Goal: Transaction & Acquisition: Register for event/course

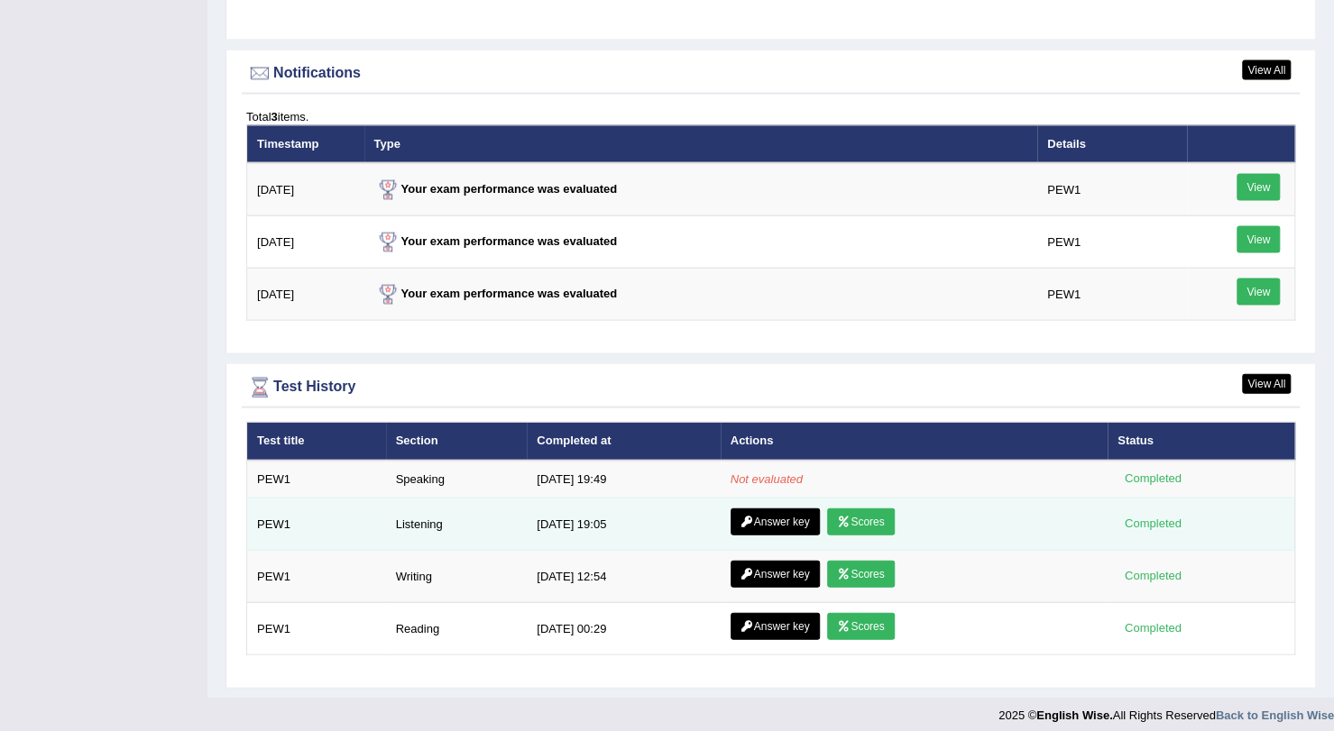
click at [766, 509] on link "Answer key" at bounding box center [774, 522] width 89 height 27
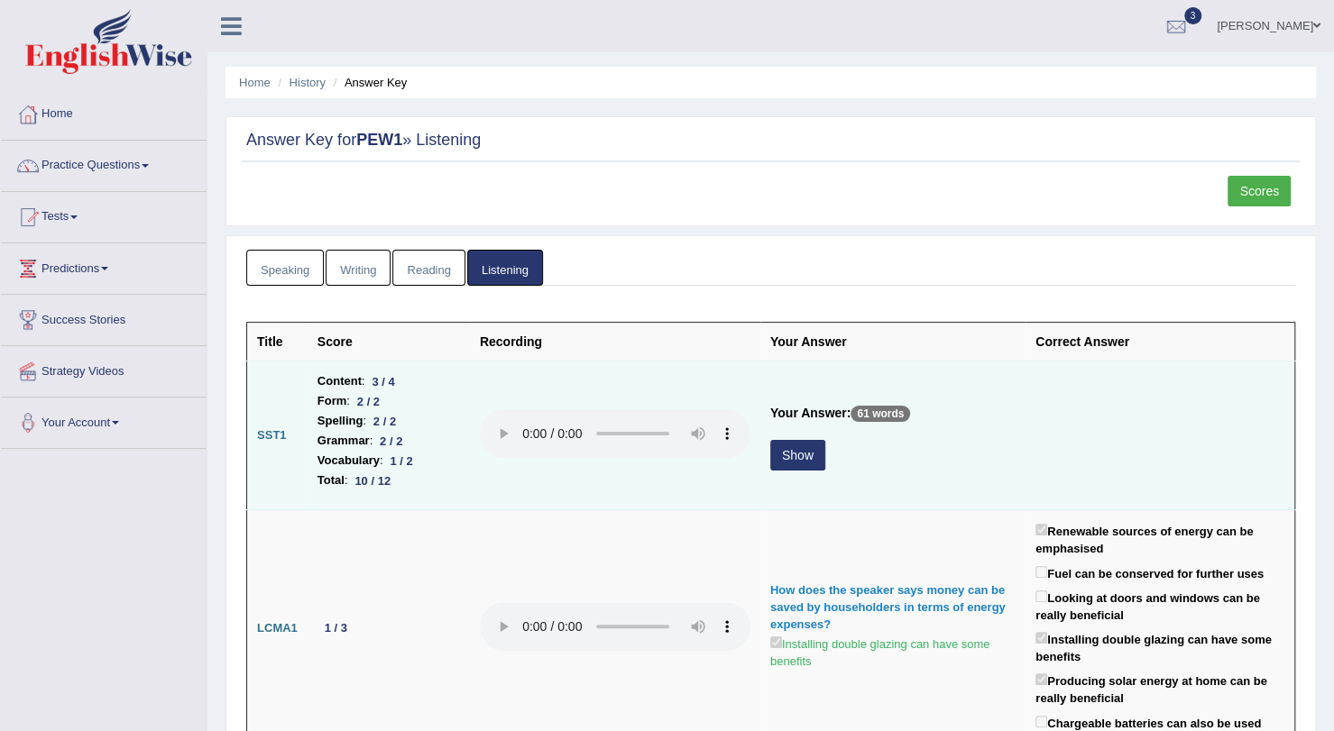
click at [803, 447] on button "Show" at bounding box center [797, 455] width 55 height 31
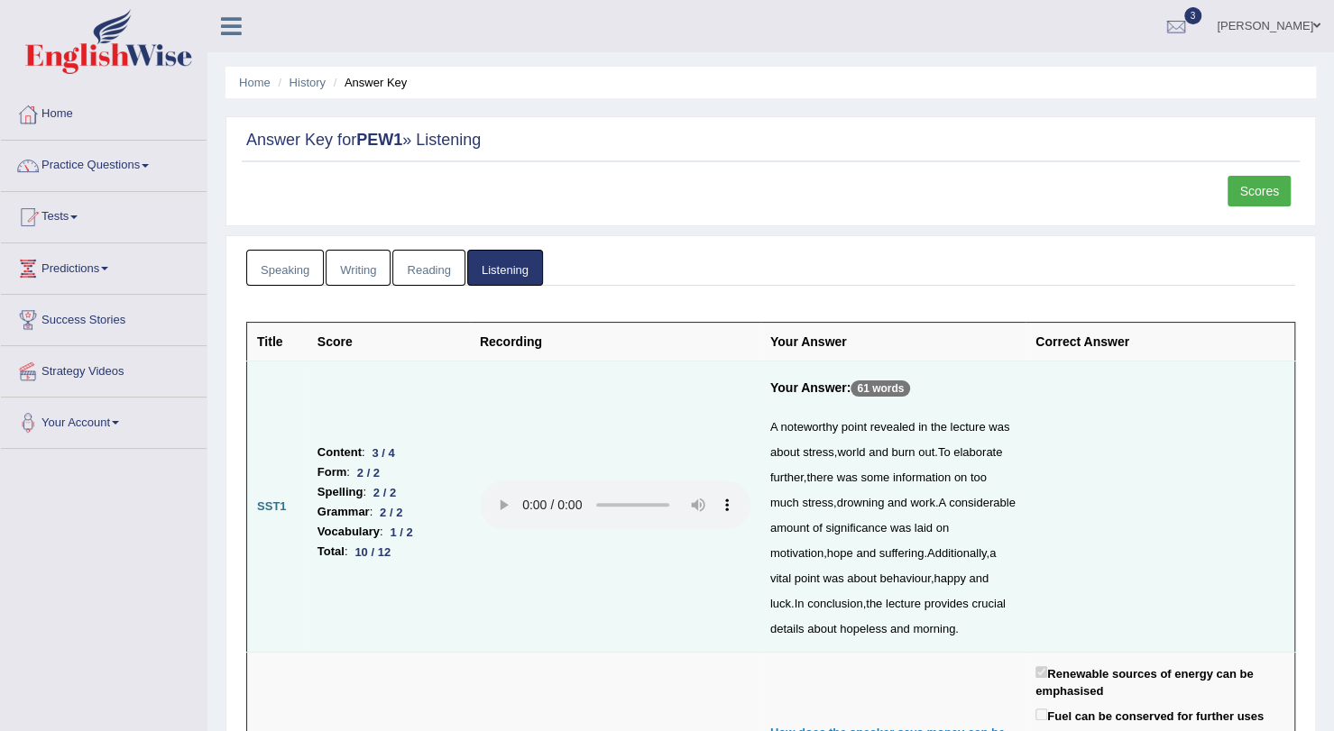
click at [1261, 185] on link "Scores" at bounding box center [1258, 191] width 63 height 31
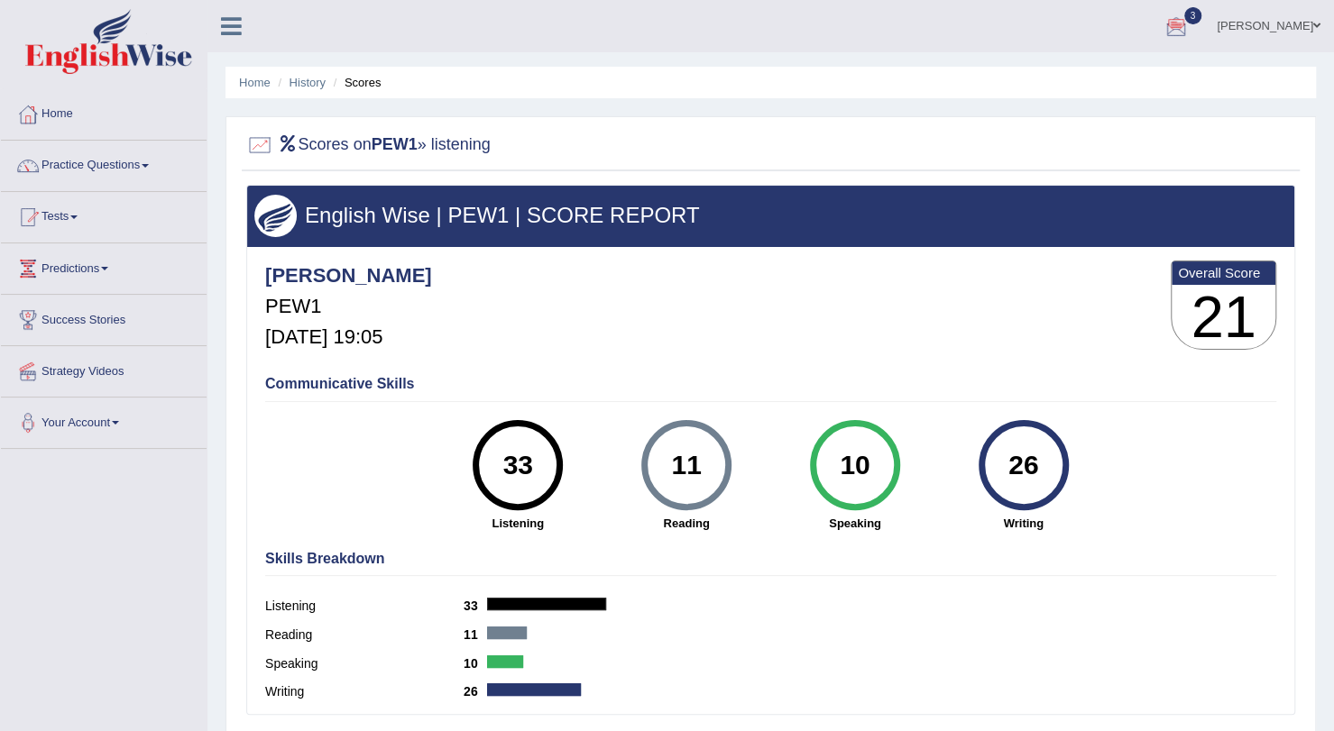
click at [1203, 10] on link "3" at bounding box center [1176, 23] width 54 height 47
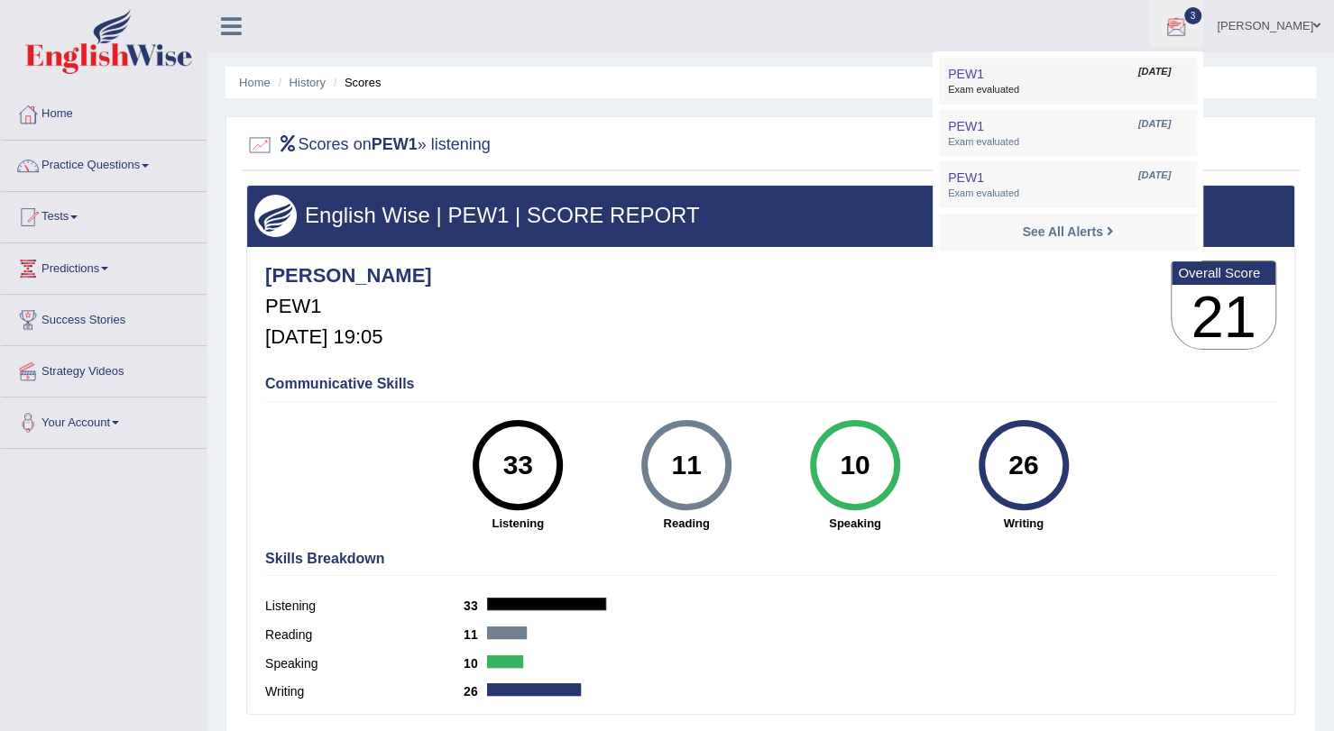
click at [1179, 75] on link "PEW1 Sep 3, 2025 Exam evaluated" at bounding box center [1067, 81] width 249 height 38
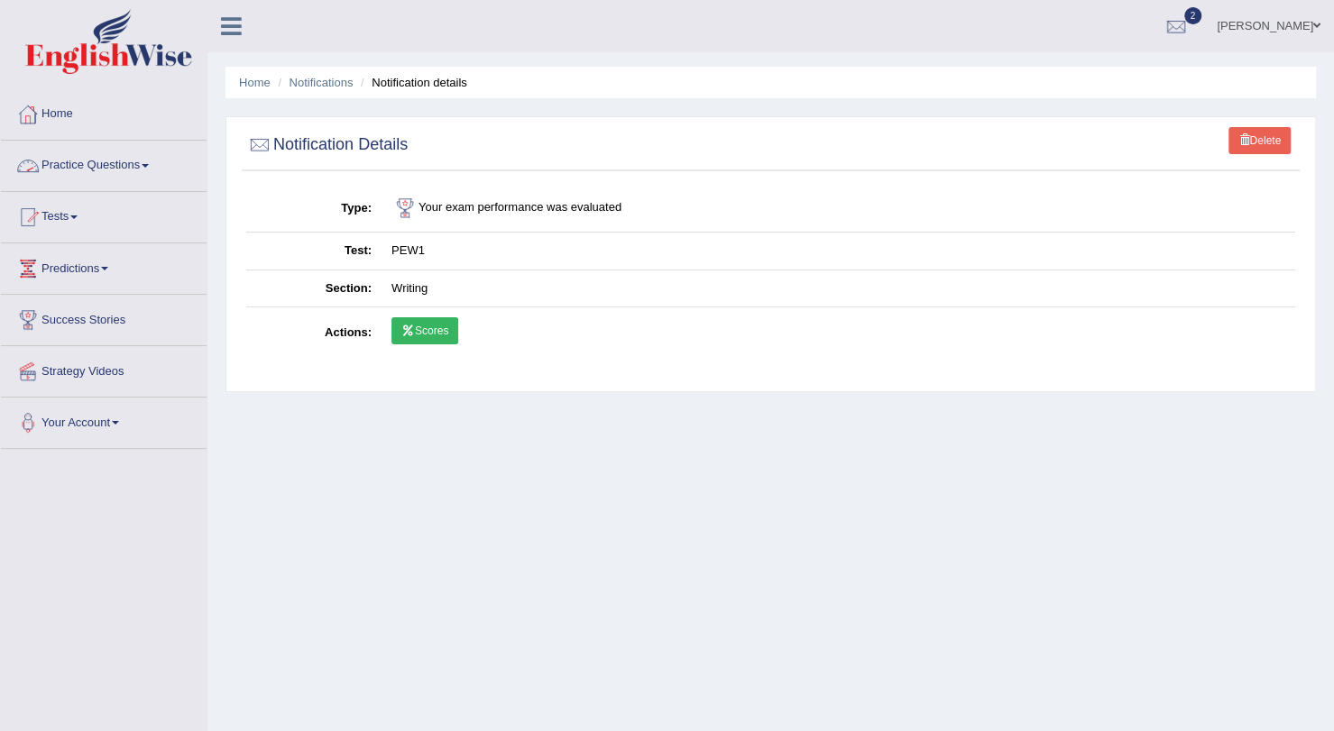
click at [54, 109] on link "Home" at bounding box center [104, 111] width 206 height 45
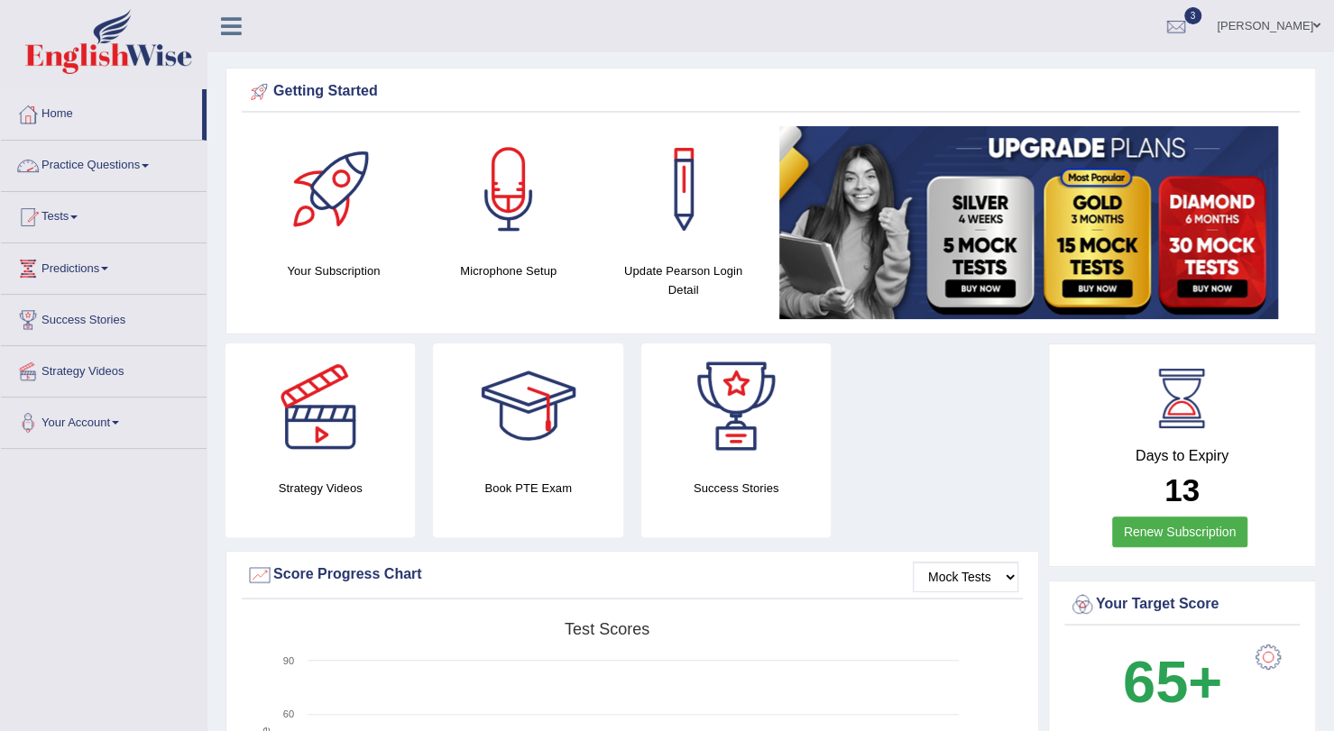
click at [74, 161] on link "Practice Questions" at bounding box center [104, 163] width 206 height 45
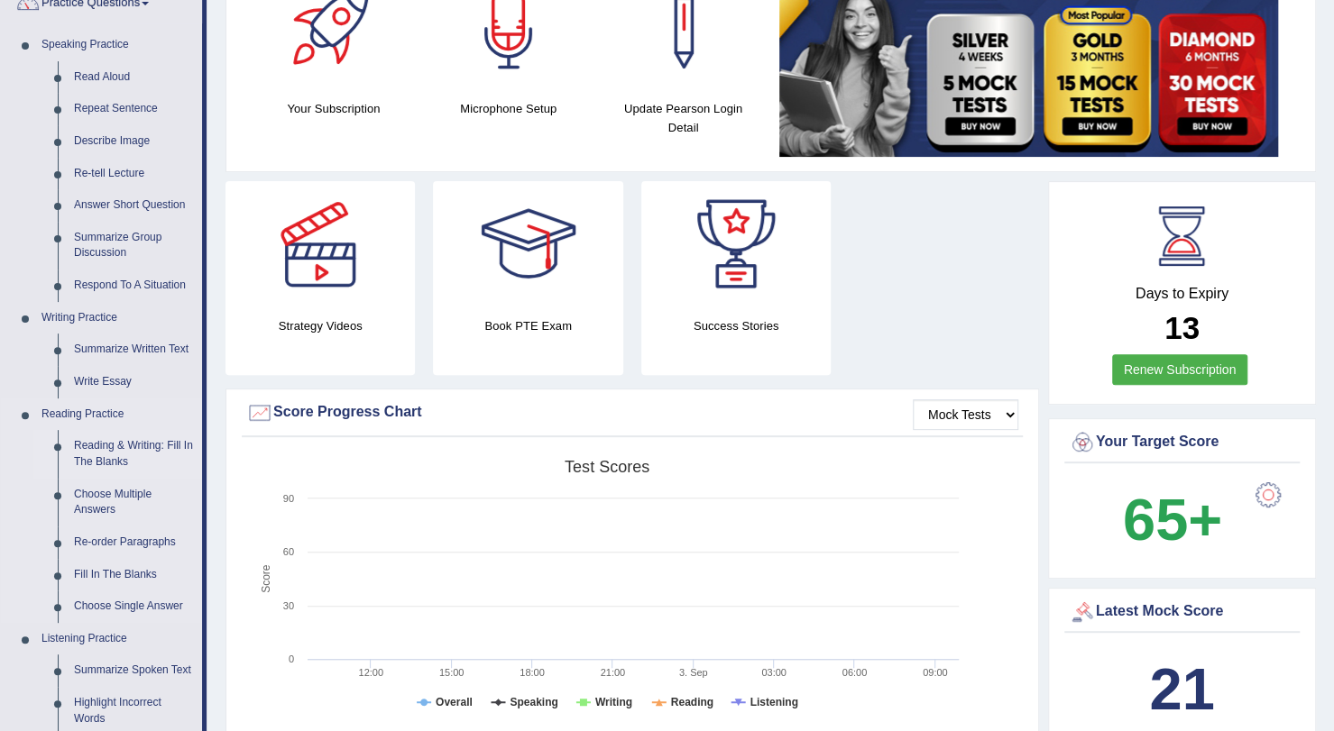
scroll to position [163, 0]
click at [108, 377] on link "Write Essay" at bounding box center [134, 381] width 136 height 32
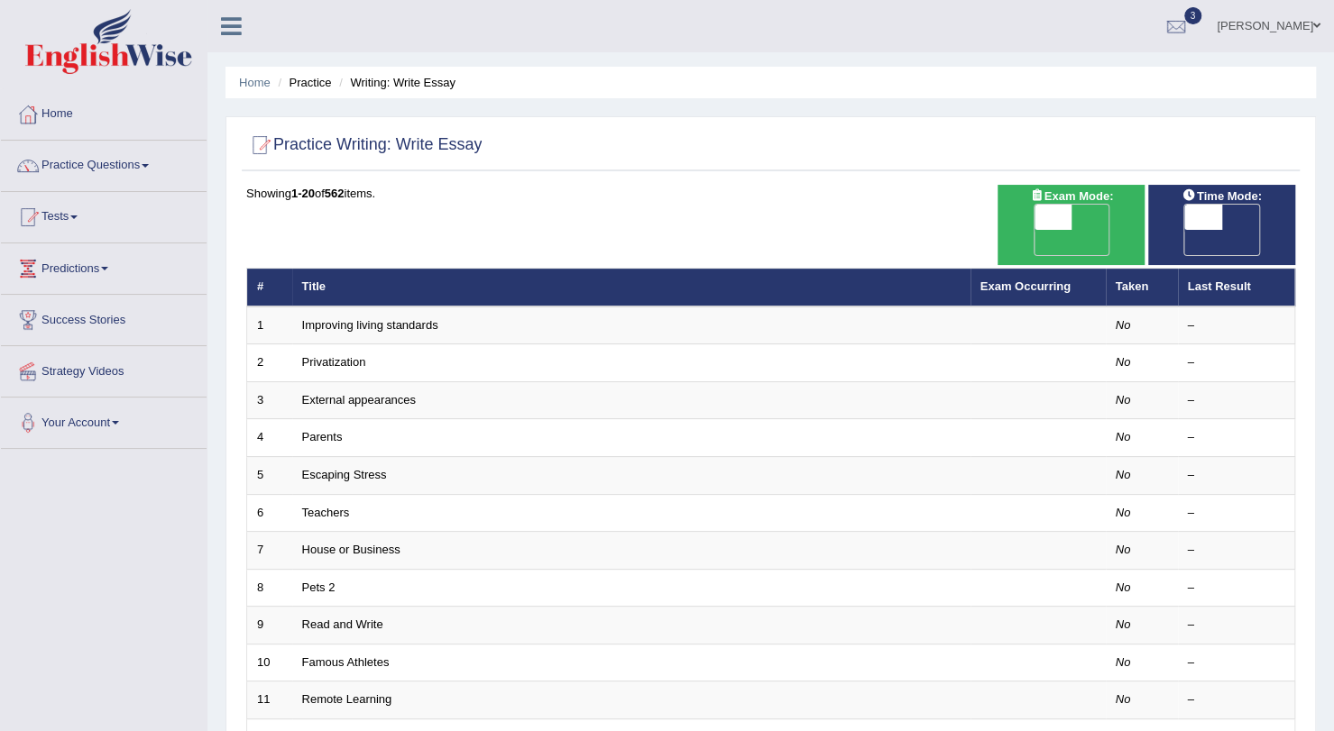
click at [1034, 230] on span "OFF" at bounding box center [1015, 242] width 38 height 25
checkbox input "true"
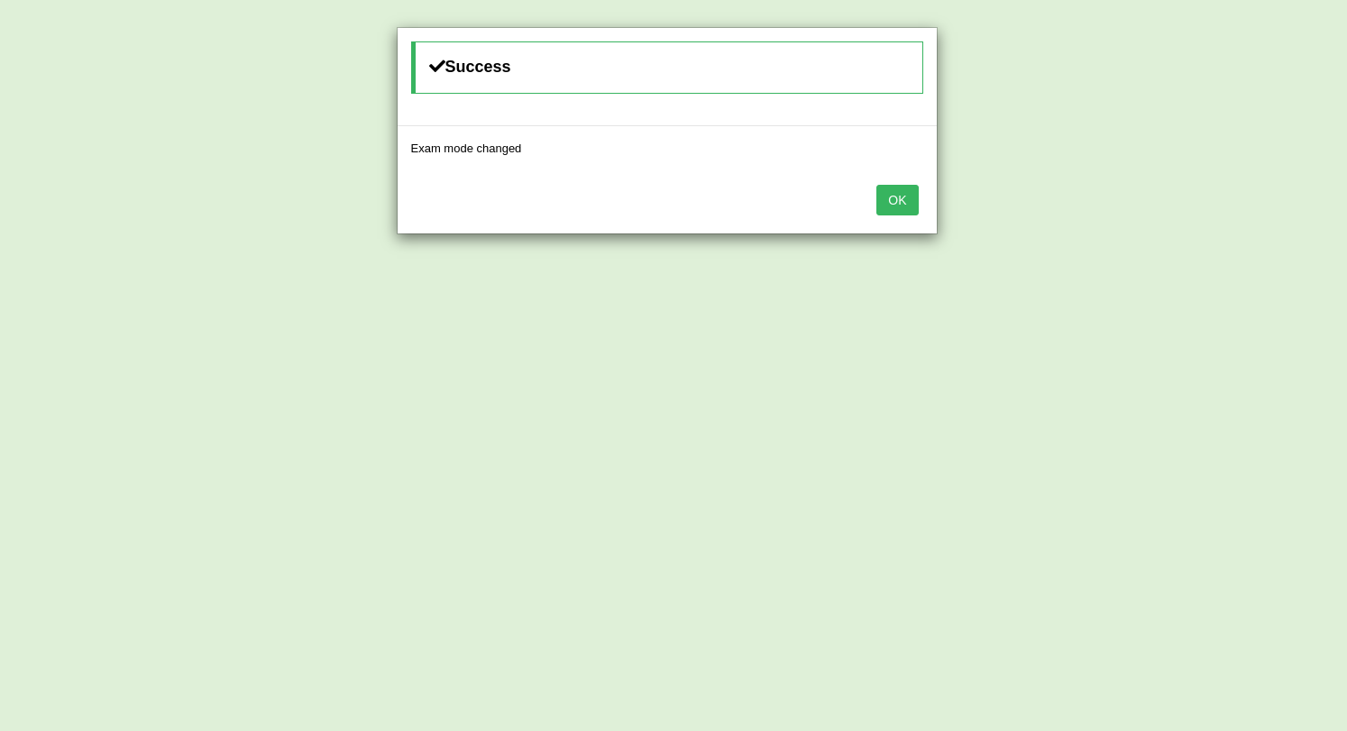
click at [893, 196] on button "OK" at bounding box center [897, 200] width 41 height 31
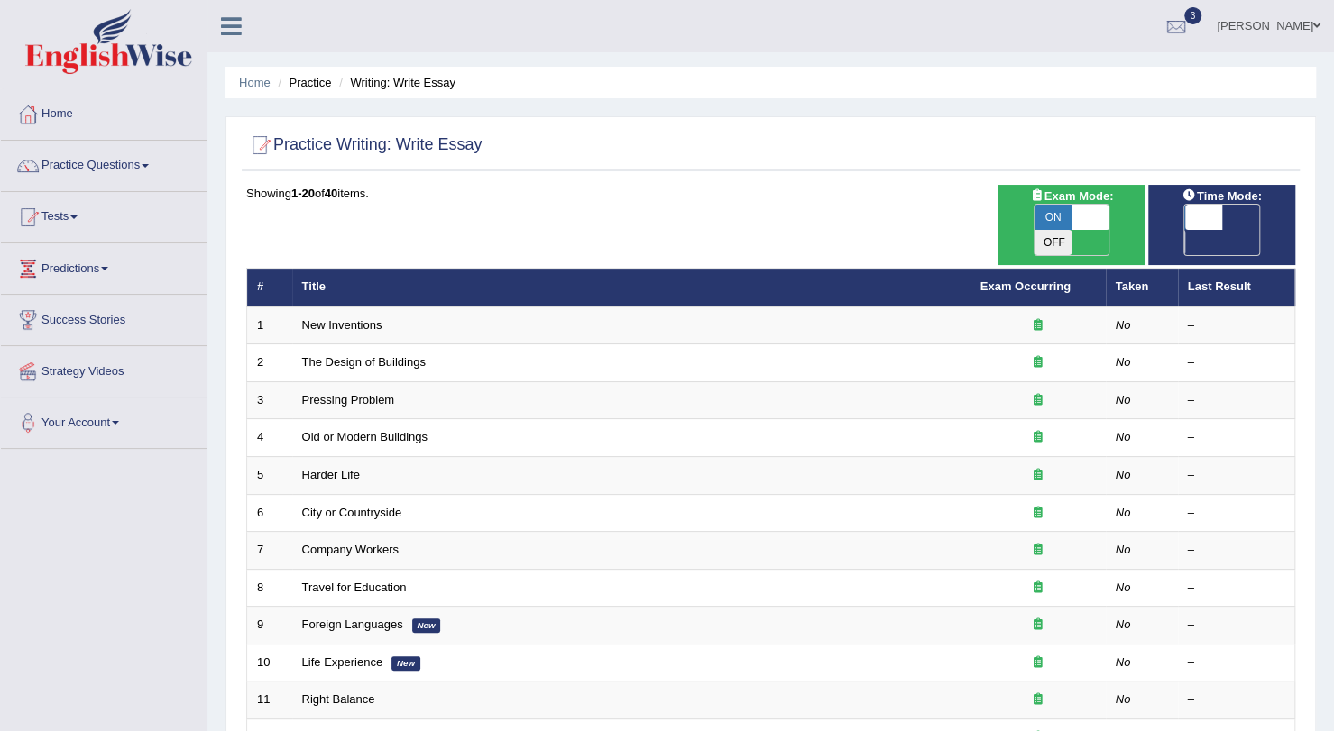
click at [1185, 230] on span "OFF" at bounding box center [1166, 242] width 38 height 25
checkbox input "true"
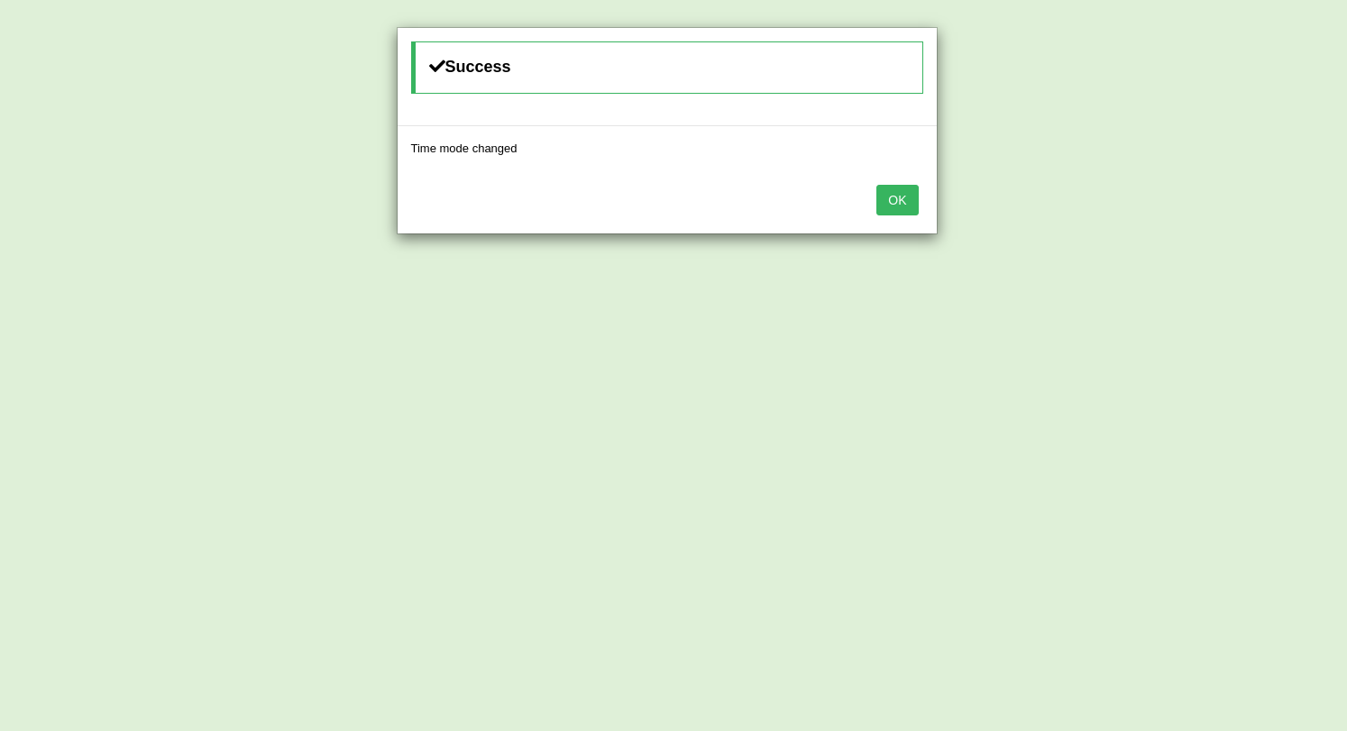
click at [902, 198] on button "OK" at bounding box center [897, 200] width 41 height 31
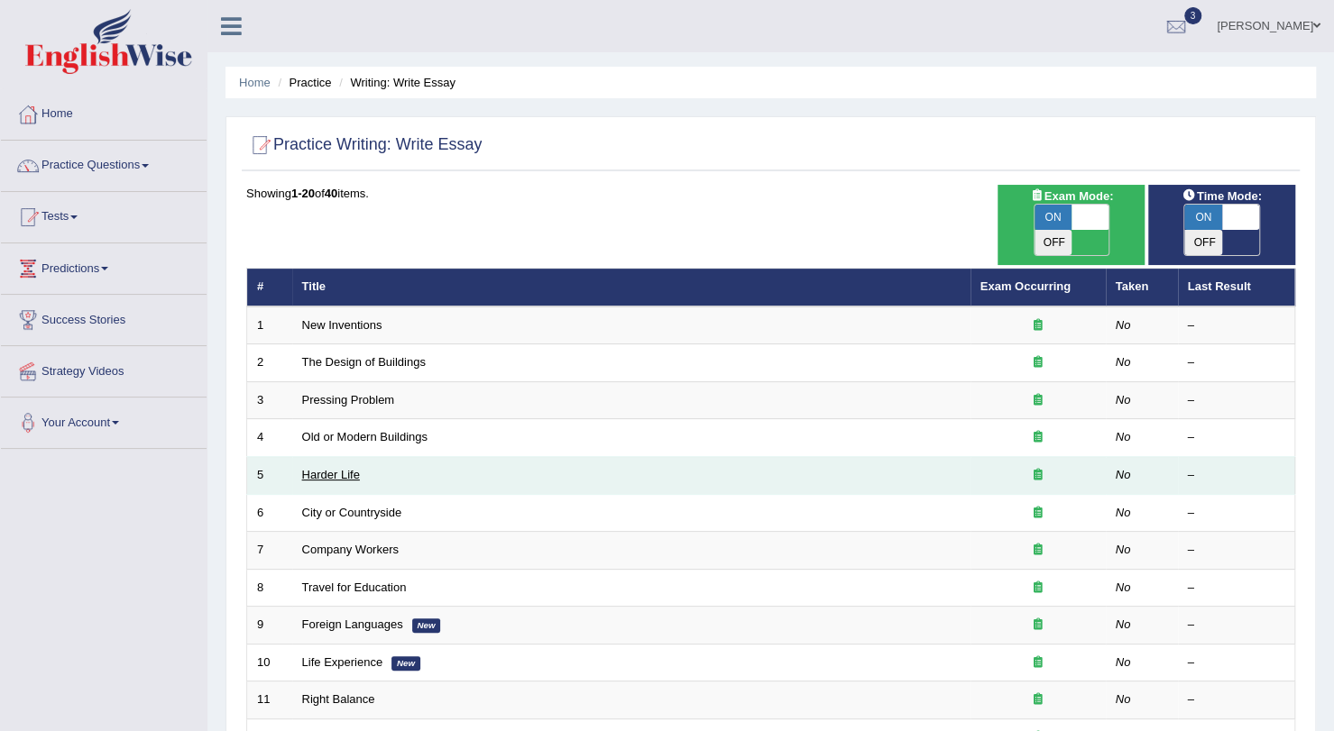
click at [317, 468] on link "Harder Life" at bounding box center [331, 475] width 58 height 14
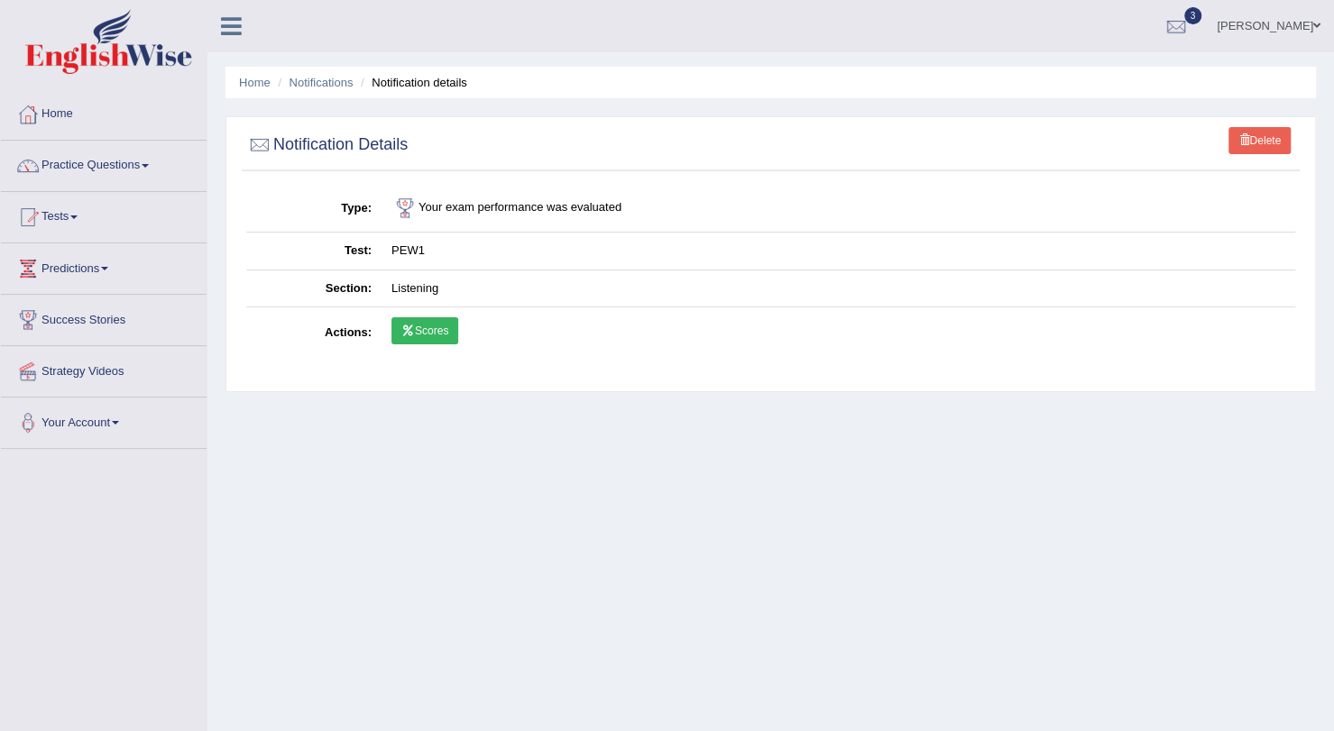
click at [446, 336] on link "Scores" at bounding box center [424, 330] width 67 height 27
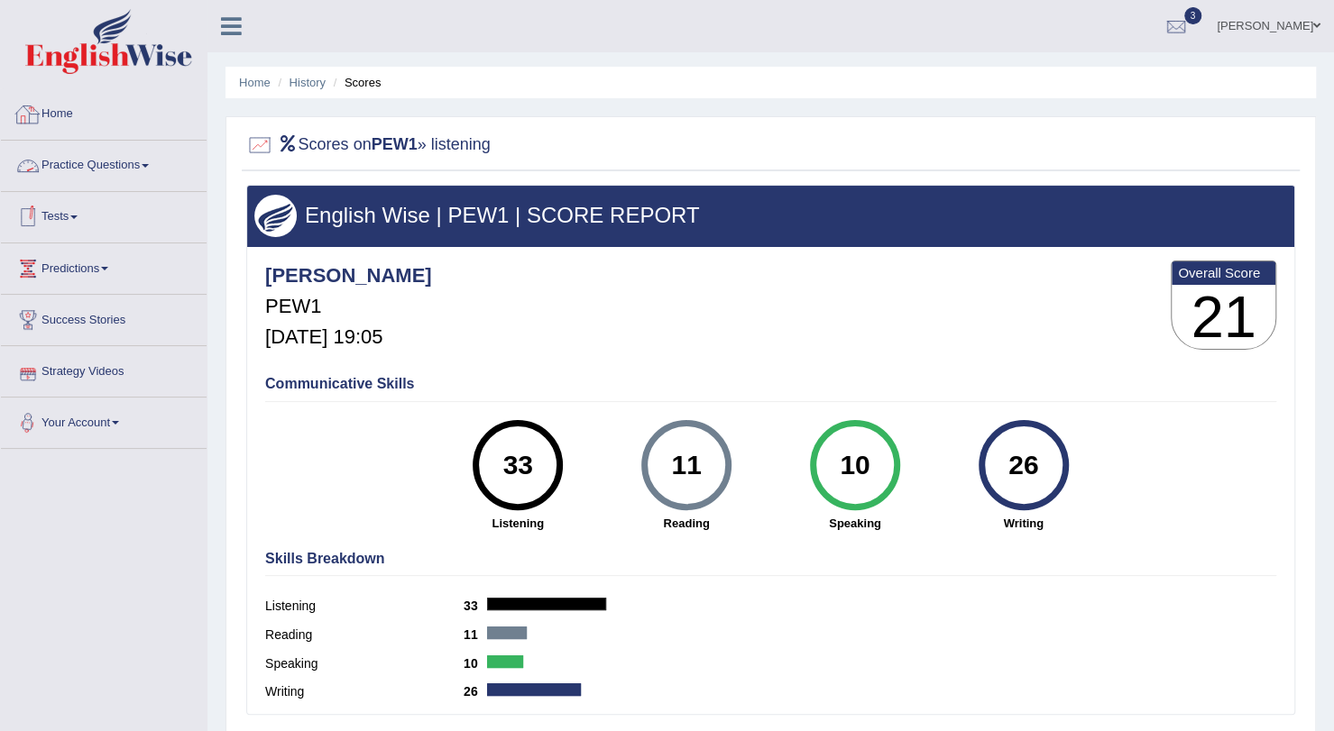
click at [54, 112] on link "Home" at bounding box center [104, 111] width 206 height 45
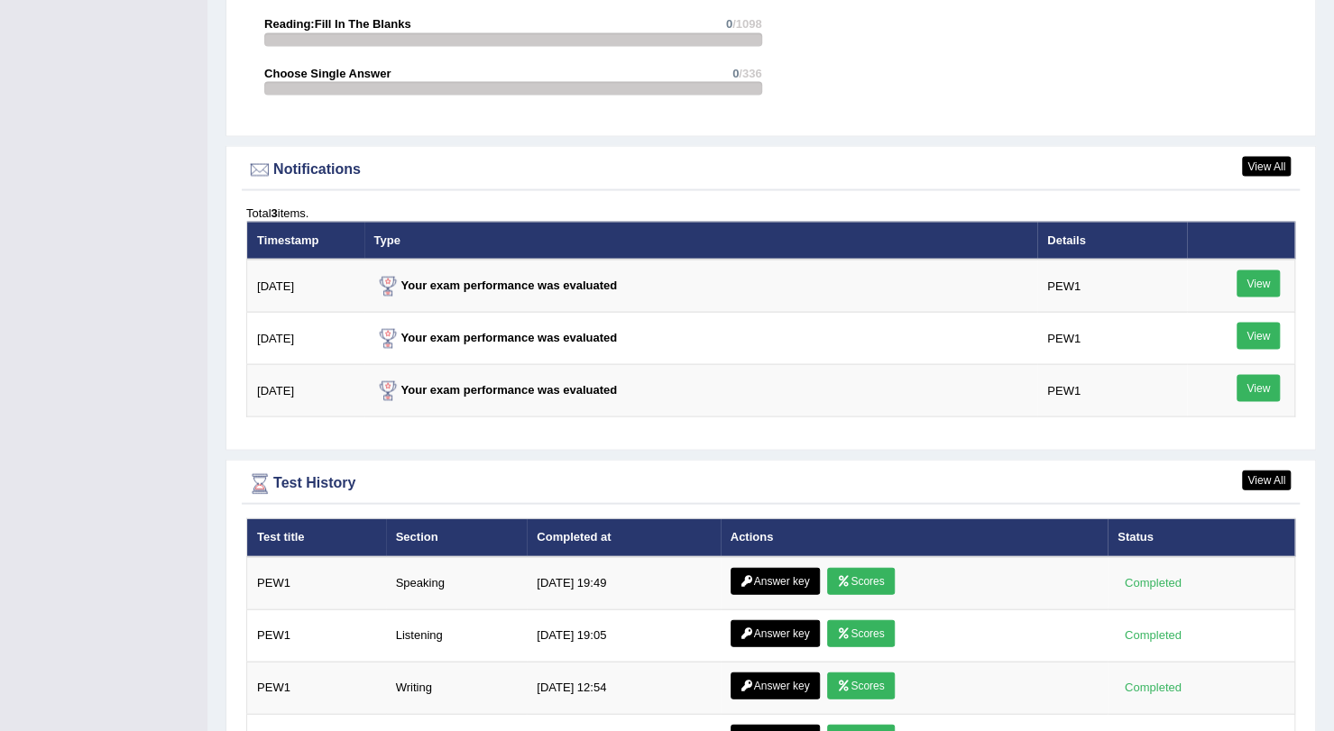
scroll to position [2171, 0]
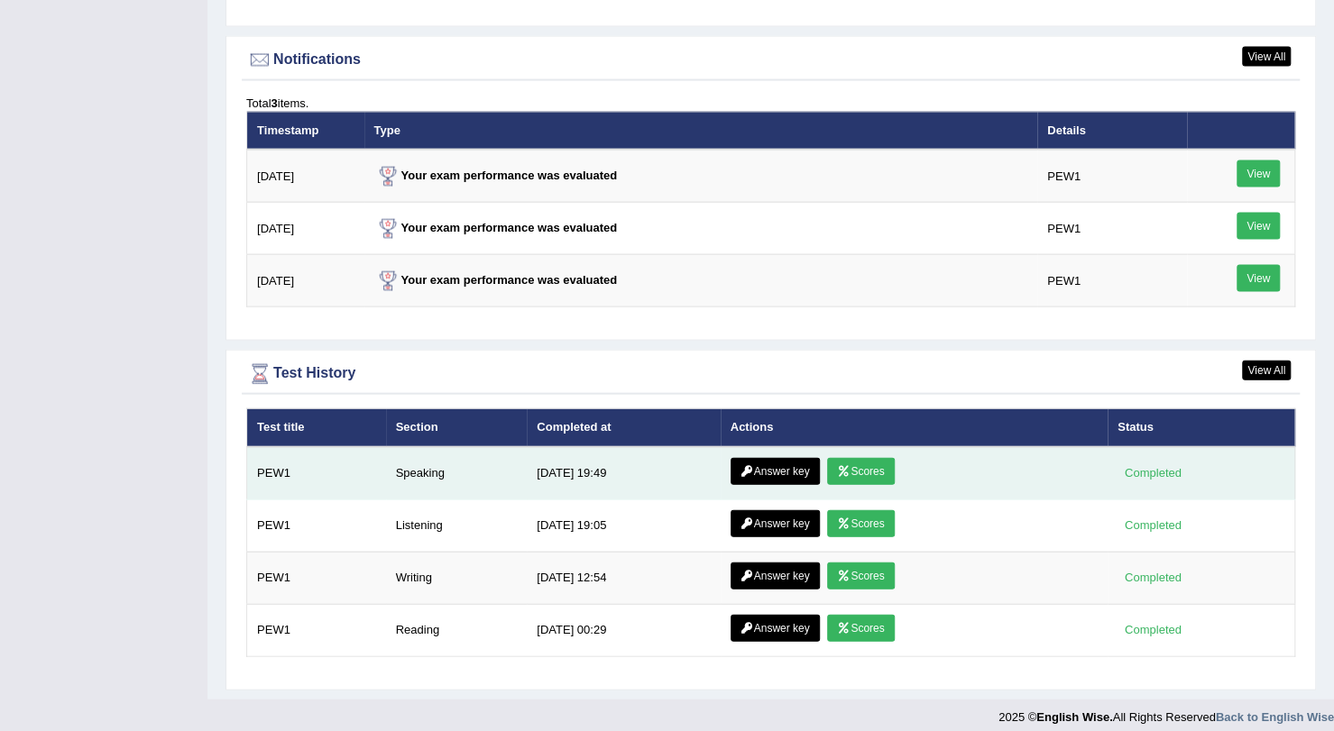
click at [790, 458] on link "Answer key" at bounding box center [774, 471] width 89 height 27
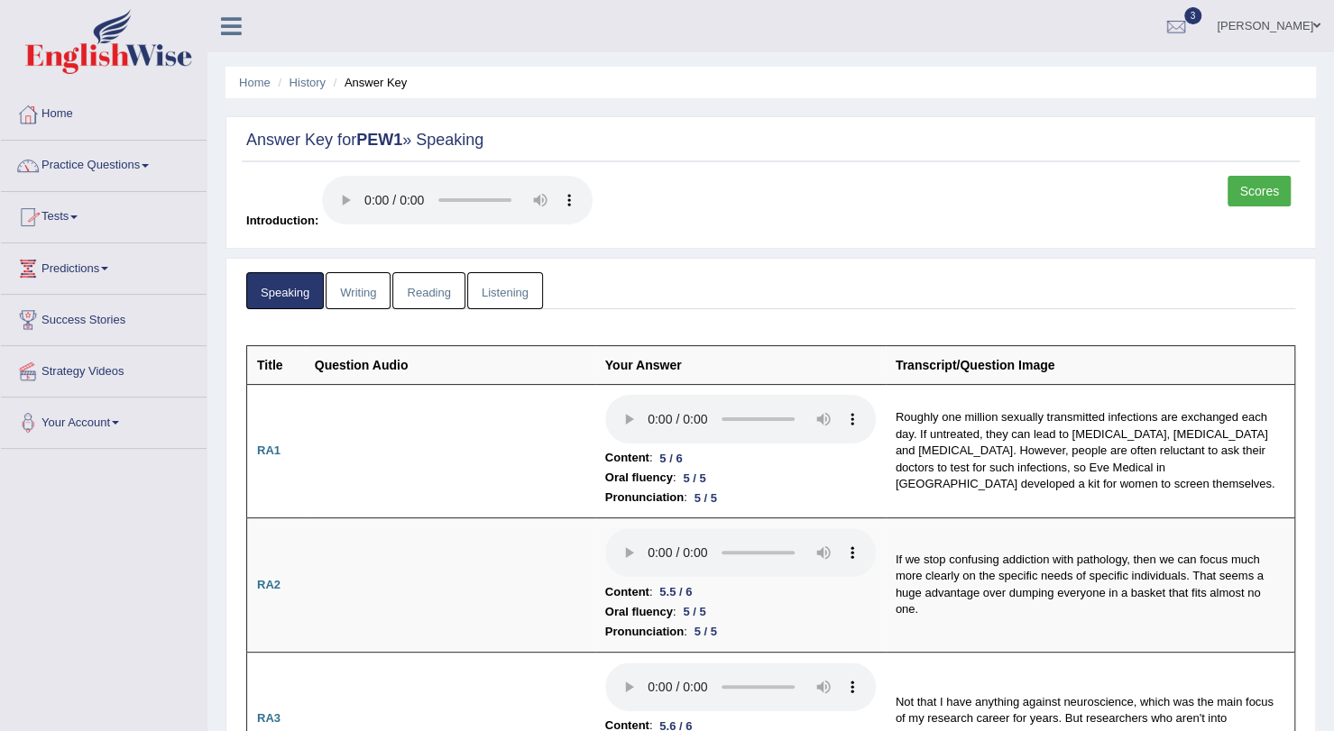
click at [88, 158] on link "Practice Questions" at bounding box center [104, 163] width 206 height 45
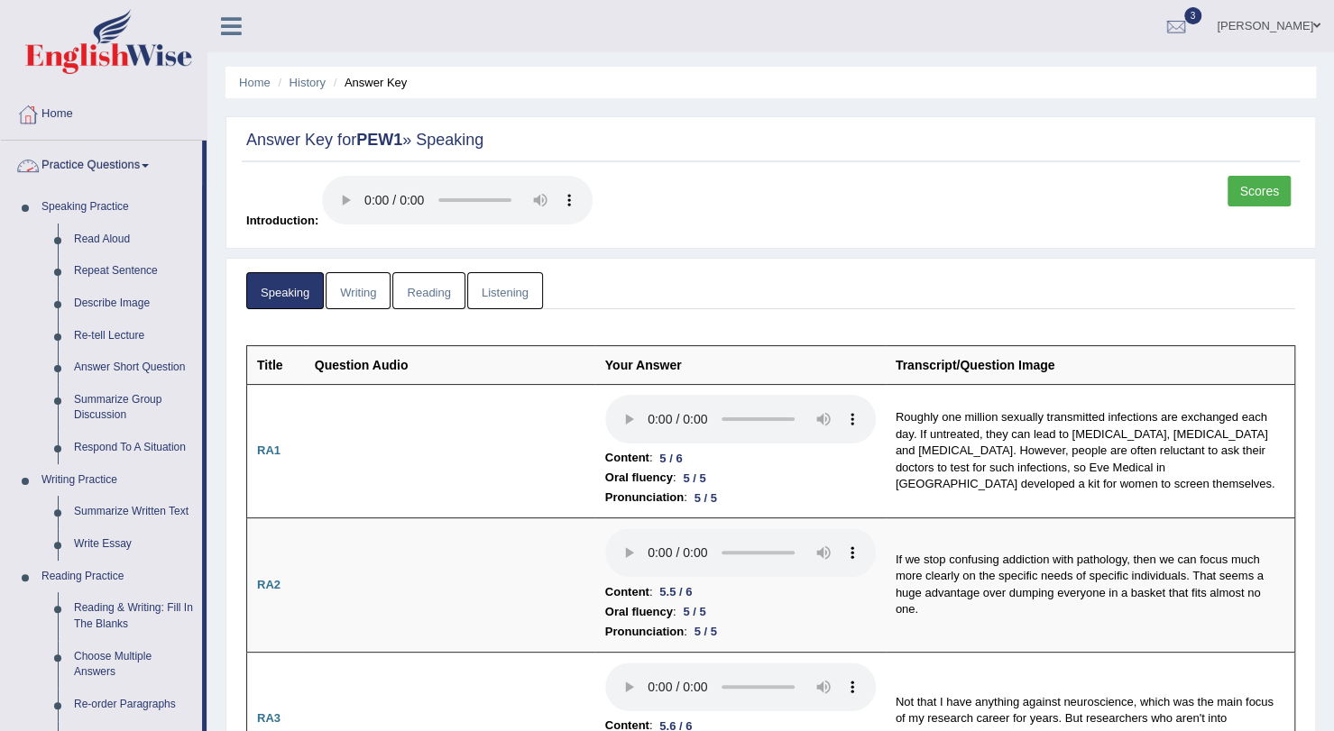
click at [99, 160] on link "Practice Questions" at bounding box center [101, 163] width 201 height 45
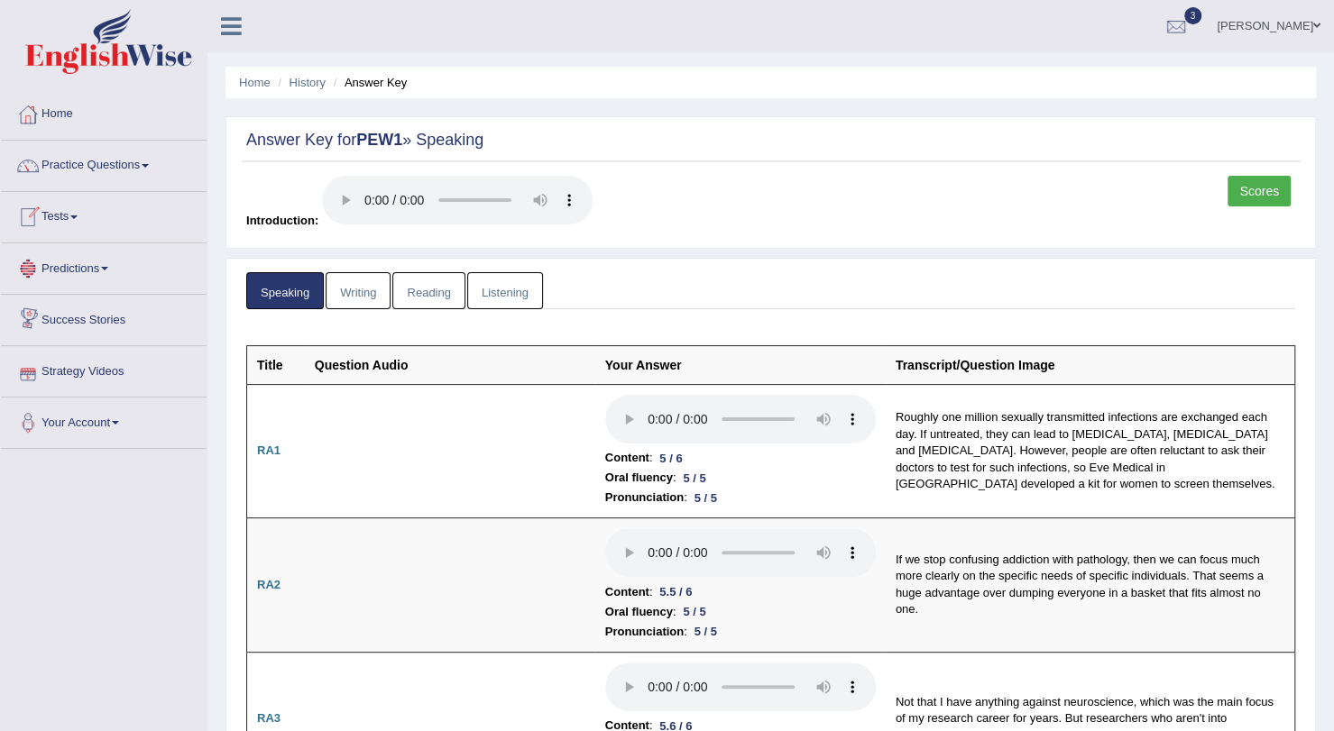
click at [60, 211] on link "Tests" at bounding box center [104, 214] width 206 height 45
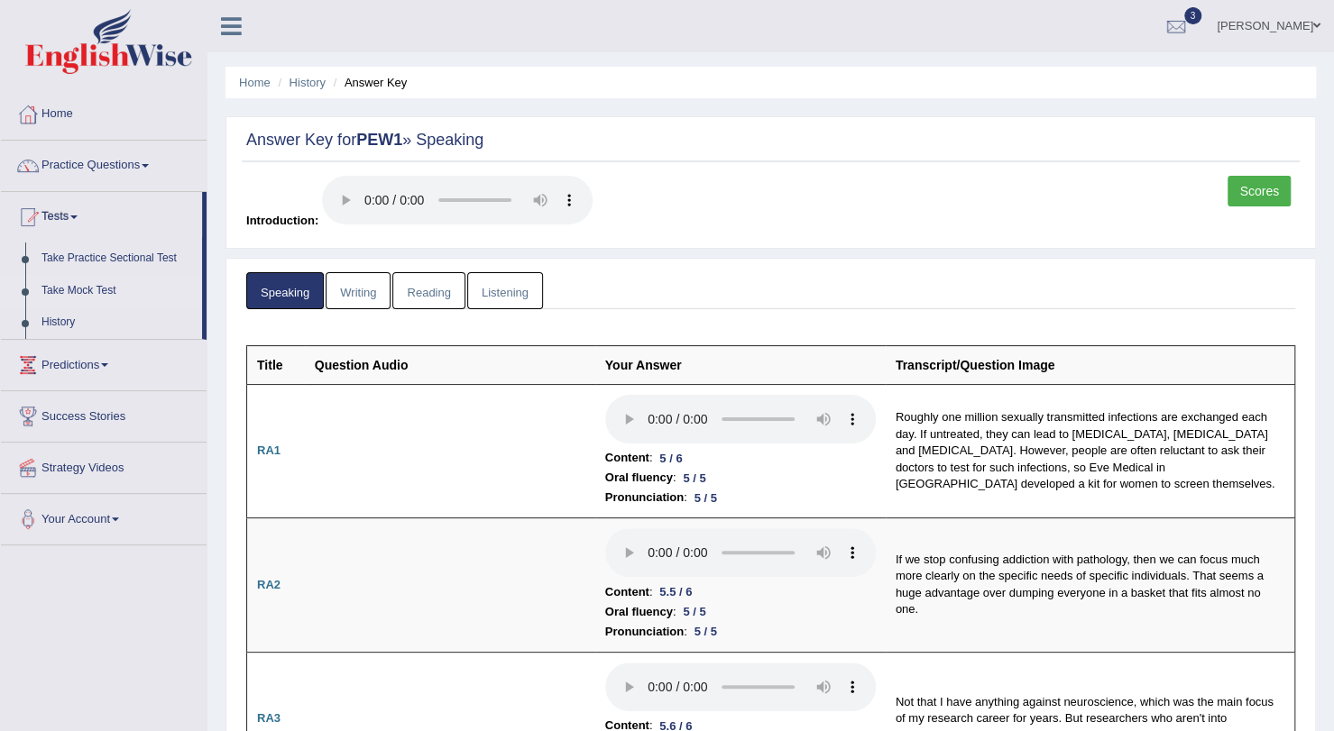
click at [97, 289] on link "Take Mock Test" at bounding box center [117, 291] width 169 height 32
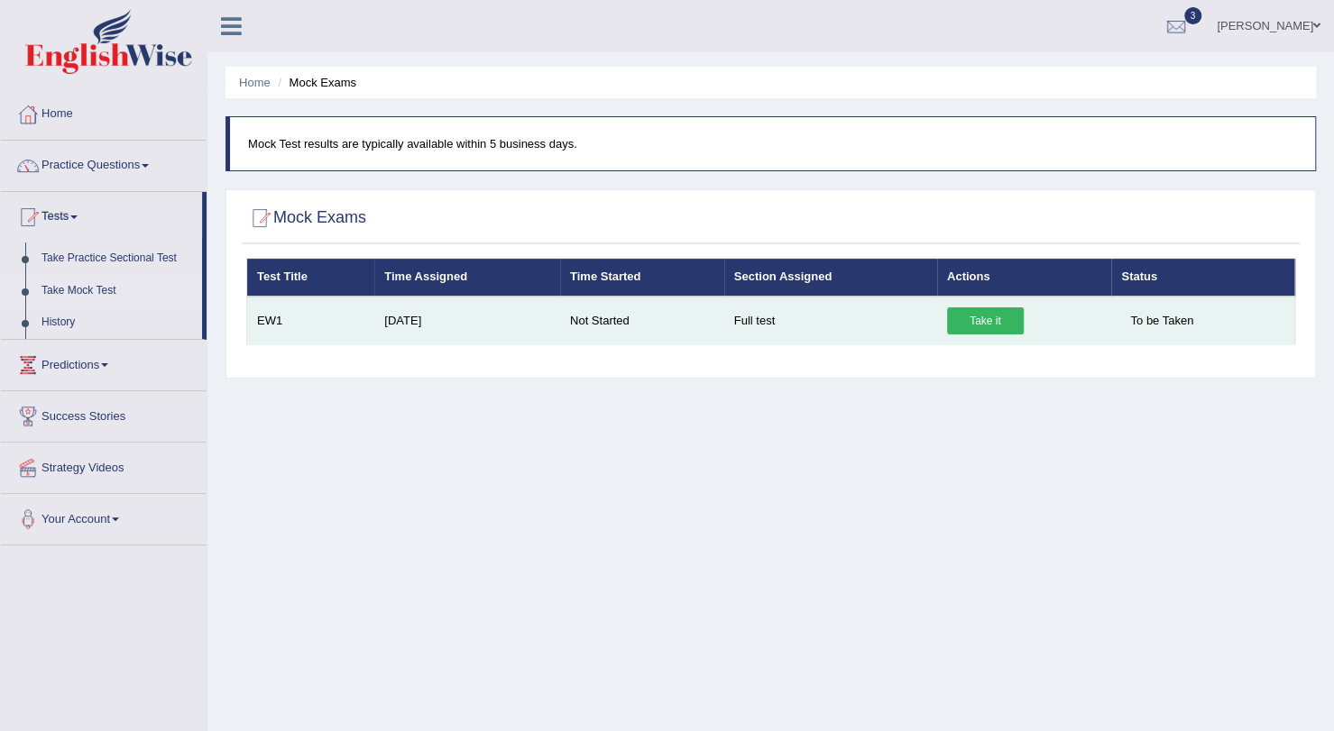
click at [981, 315] on link "Take it" at bounding box center [985, 320] width 77 height 27
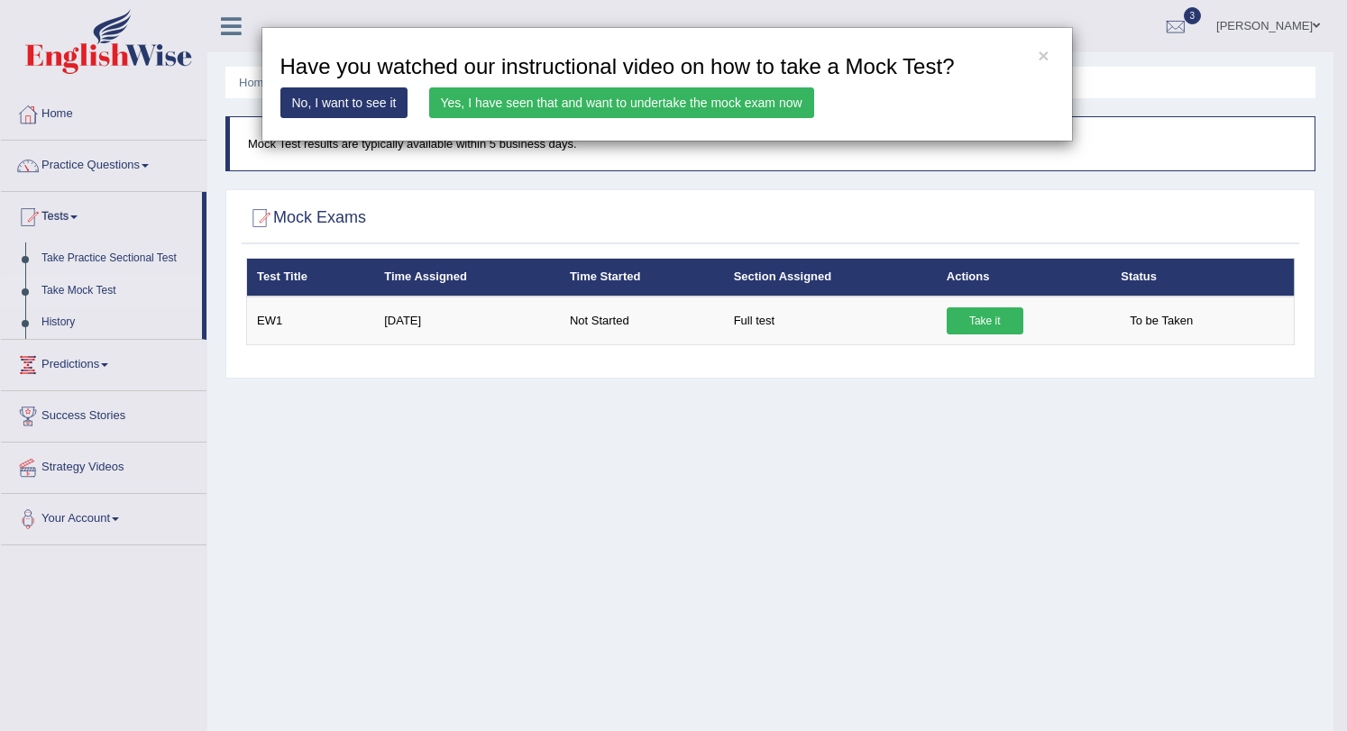
click at [680, 92] on link "Yes, I have seen that and want to undertake the mock exam now" at bounding box center [621, 102] width 385 height 31
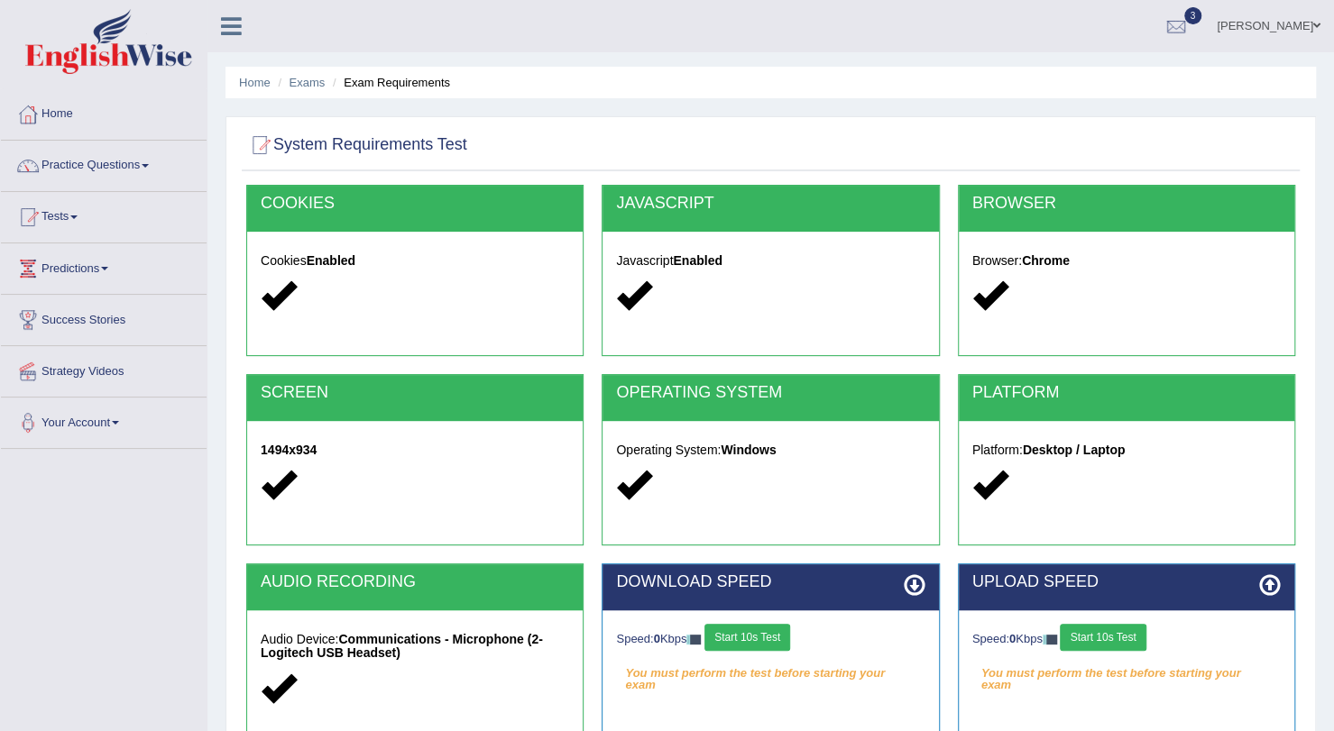
scroll to position [215, 0]
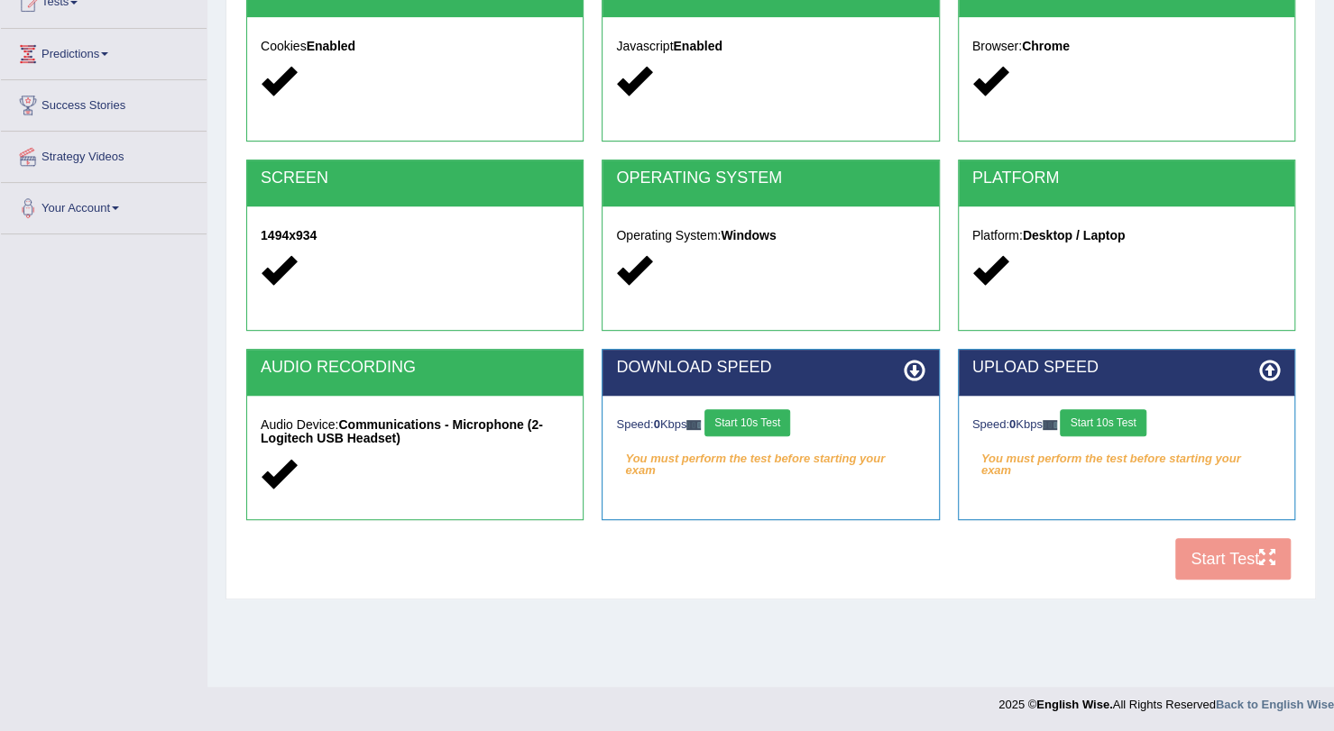
click at [748, 428] on button "Start 10s Test" at bounding box center [747, 422] width 86 height 27
click at [1102, 422] on button "Start 10s Test" at bounding box center [1103, 422] width 86 height 27
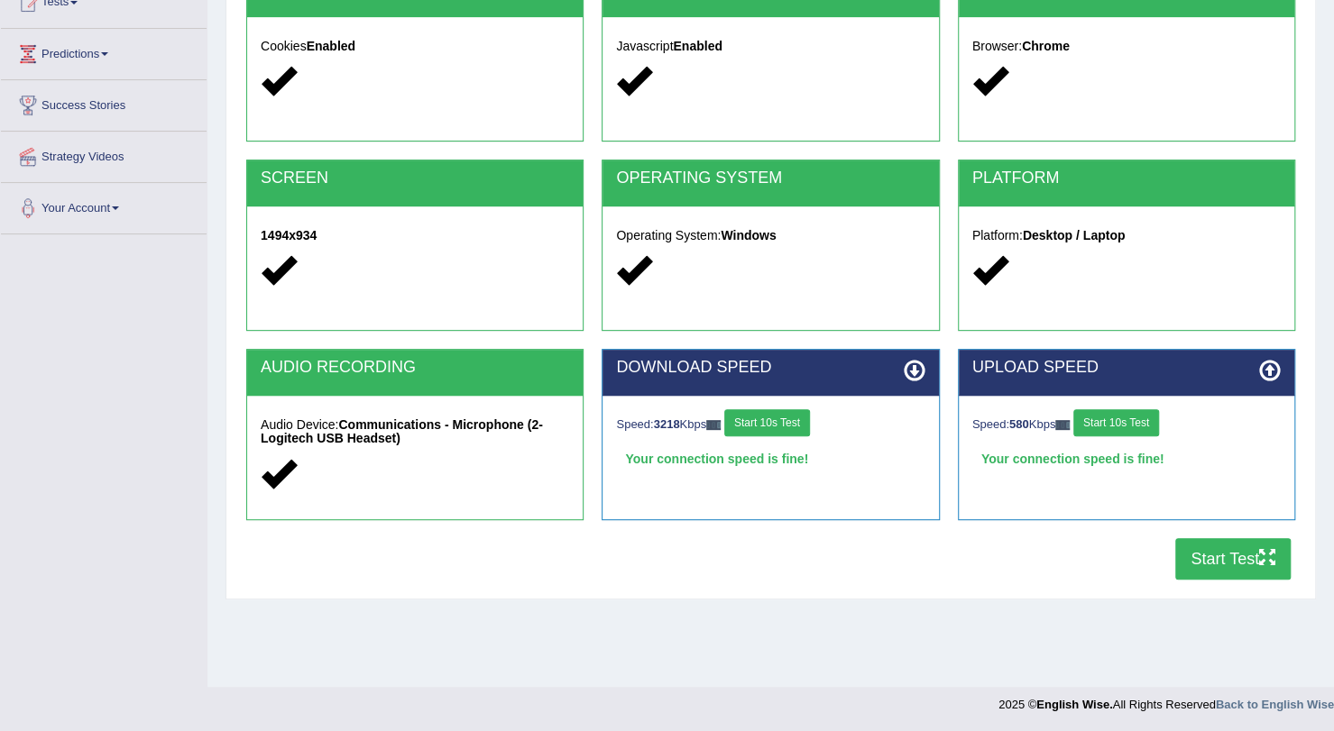
click at [1223, 550] on button "Start Test" at bounding box center [1232, 558] width 115 height 41
